Goal: Transaction & Acquisition: Purchase product/service

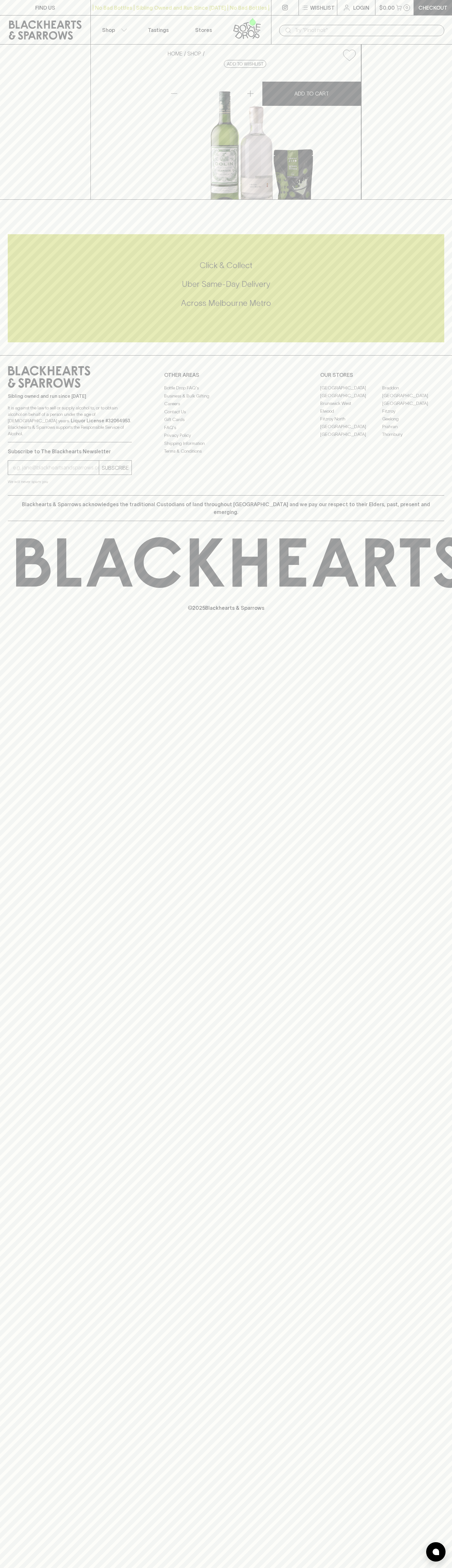
click at [270, 13] on div "| No Bad Bottles | Sibling Owned and Run Since 2006 | No Bad Bottles | Sibling …" at bounding box center [180, 7] width 181 height 15
click at [433, 1469] on div "FIND US | No Bad Bottles | Sibling Owned and Run Since 2006 | No Bad Bottles | …" at bounding box center [226, 784] width 452 height 1568
click at [10, 1567] on html "FIND US | No Bad Bottles | Sibling Owned and Run Since 2006 | No Bad Bottles | …" at bounding box center [226, 784] width 452 height 1568
click at [10, 1248] on div "FIND US | No Bad Bottles | Sibling Owned and Run Since 2006 | No Bad Bottles | …" at bounding box center [226, 784] width 452 height 1568
